Goal: Information Seeking & Learning: Find specific fact

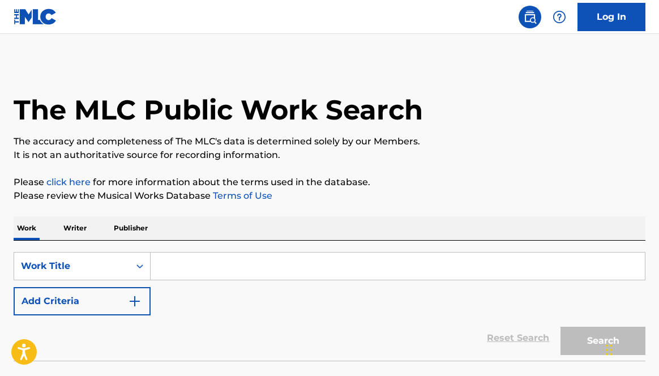
click at [177, 262] on input "Search Form" at bounding box center [398, 265] width 494 height 27
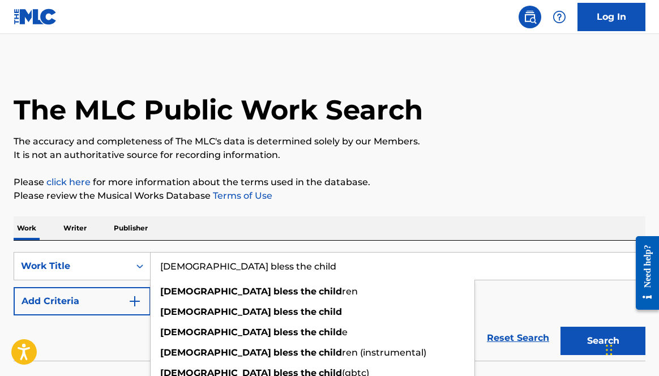
type input "[DEMOGRAPHIC_DATA] bless the child"
click at [108, 307] on button "Add Criteria" at bounding box center [82, 301] width 137 height 28
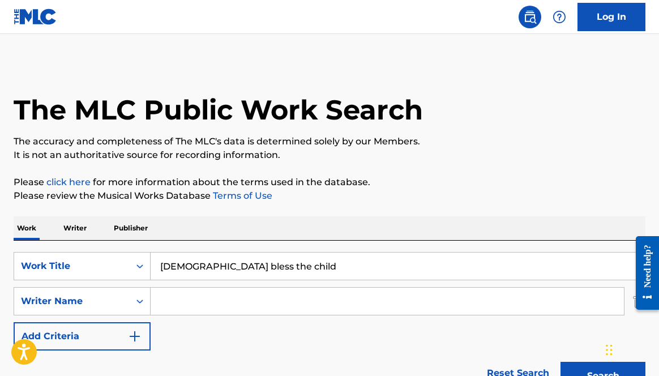
click at [189, 301] on input "Search Form" at bounding box center [387, 301] width 473 height 27
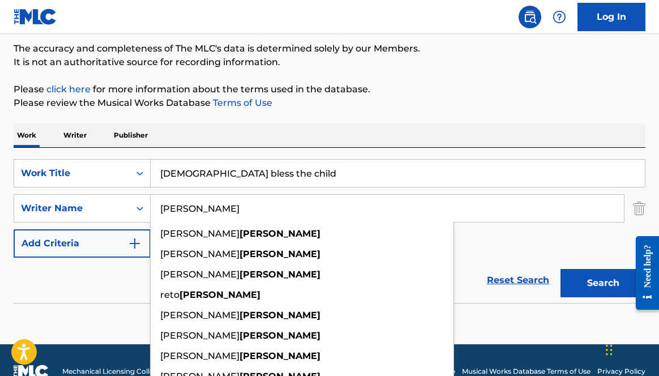
scroll to position [95, 0]
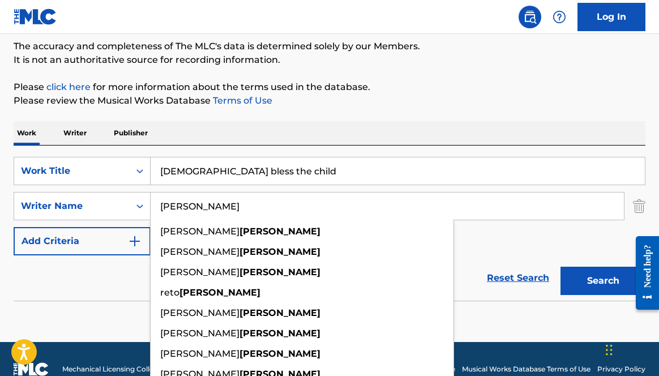
click at [208, 204] on input "[PERSON_NAME]" at bounding box center [387, 205] width 473 height 27
type input "[PERSON_NAME]"
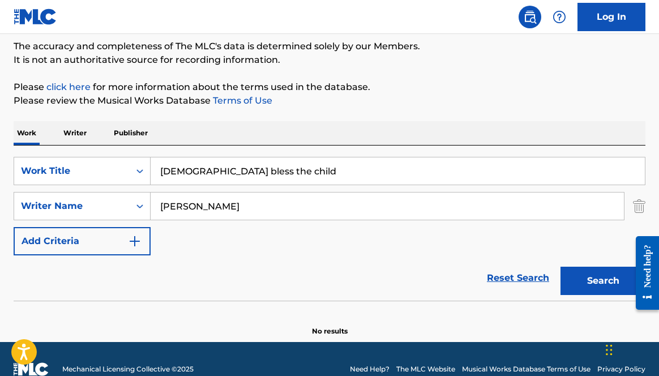
click at [513, 229] on div "SearchWithCriteriafef9166f-1f88-41a7-8b04-63790fcffac8 Work Title god bless the…" at bounding box center [330, 206] width 632 height 99
click at [590, 277] on button "Search" at bounding box center [602, 281] width 85 height 28
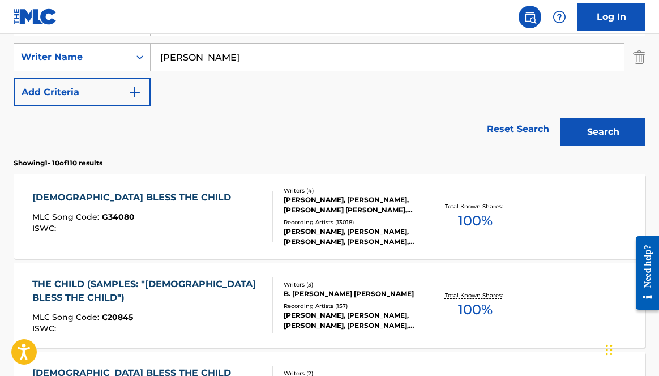
scroll to position [252, 0]
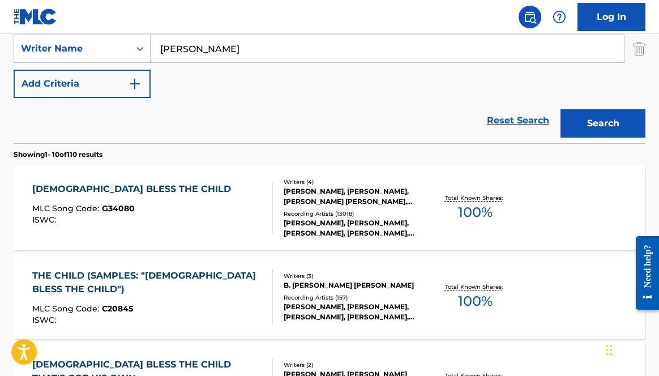
click at [207, 217] on div "[DEMOGRAPHIC_DATA] BLESS THE CHILD MLC Song Code : G34080 ISWC :" at bounding box center [152, 207] width 240 height 51
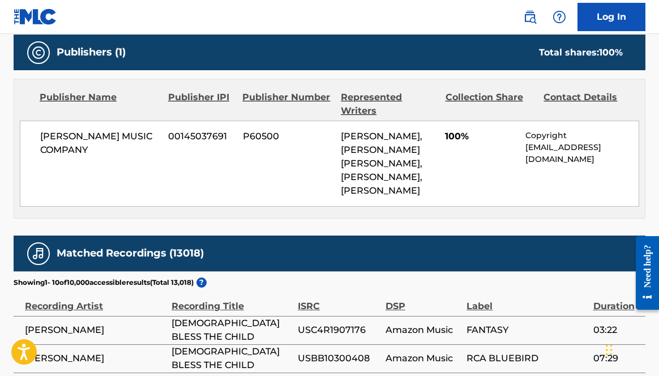
scroll to position [628, 0]
